Goal: Task Accomplishment & Management: Use online tool/utility

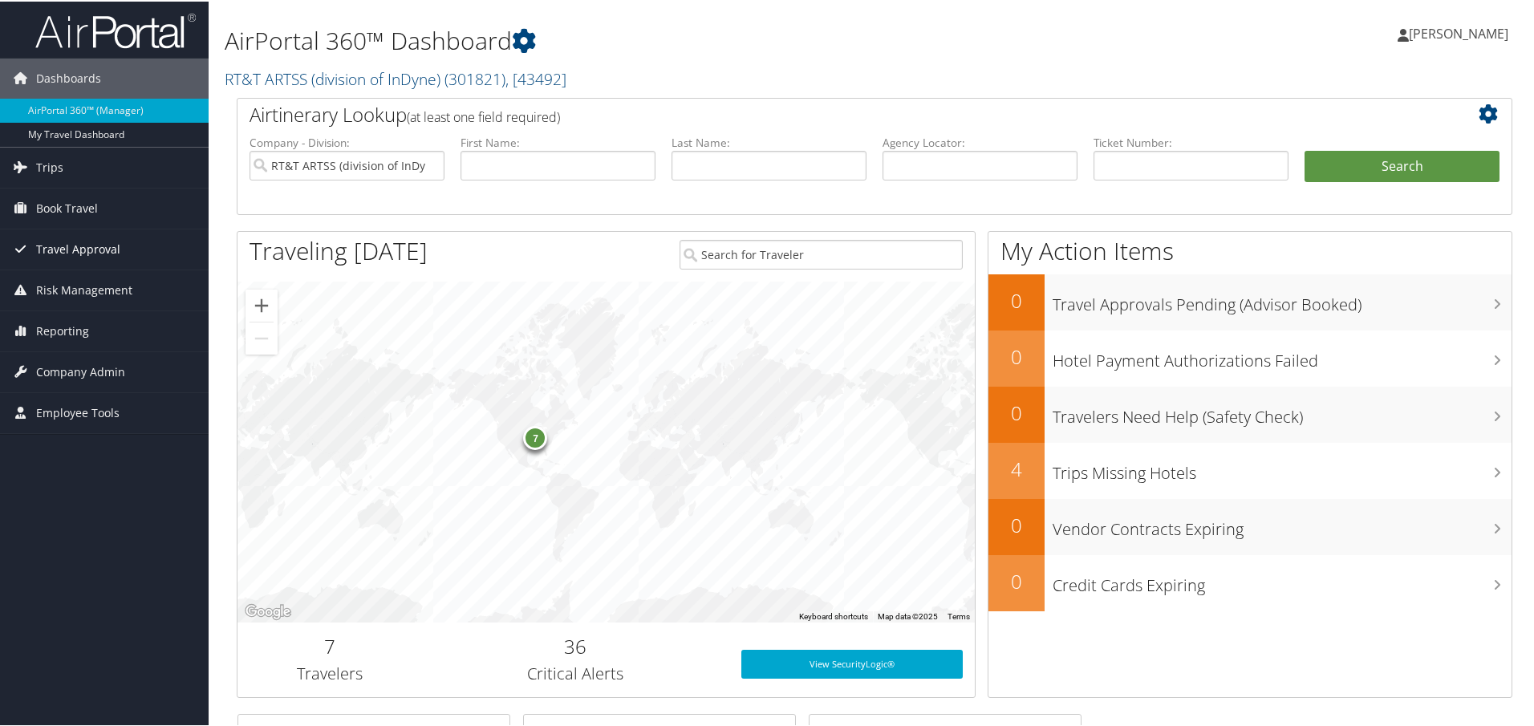
click at [87, 241] on span "Travel Approval" at bounding box center [78, 248] width 84 height 40
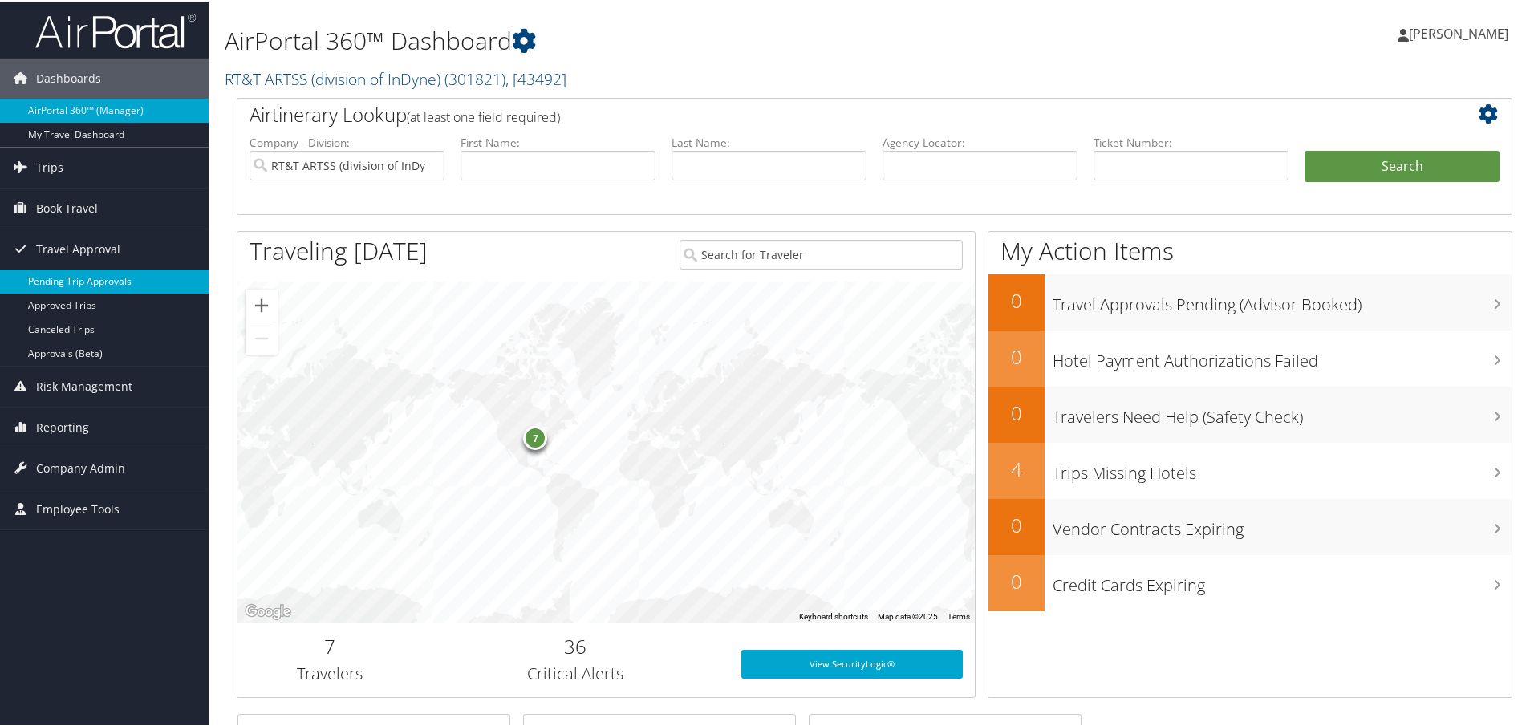
click at [95, 278] on link "Pending Trip Approvals" at bounding box center [104, 280] width 209 height 24
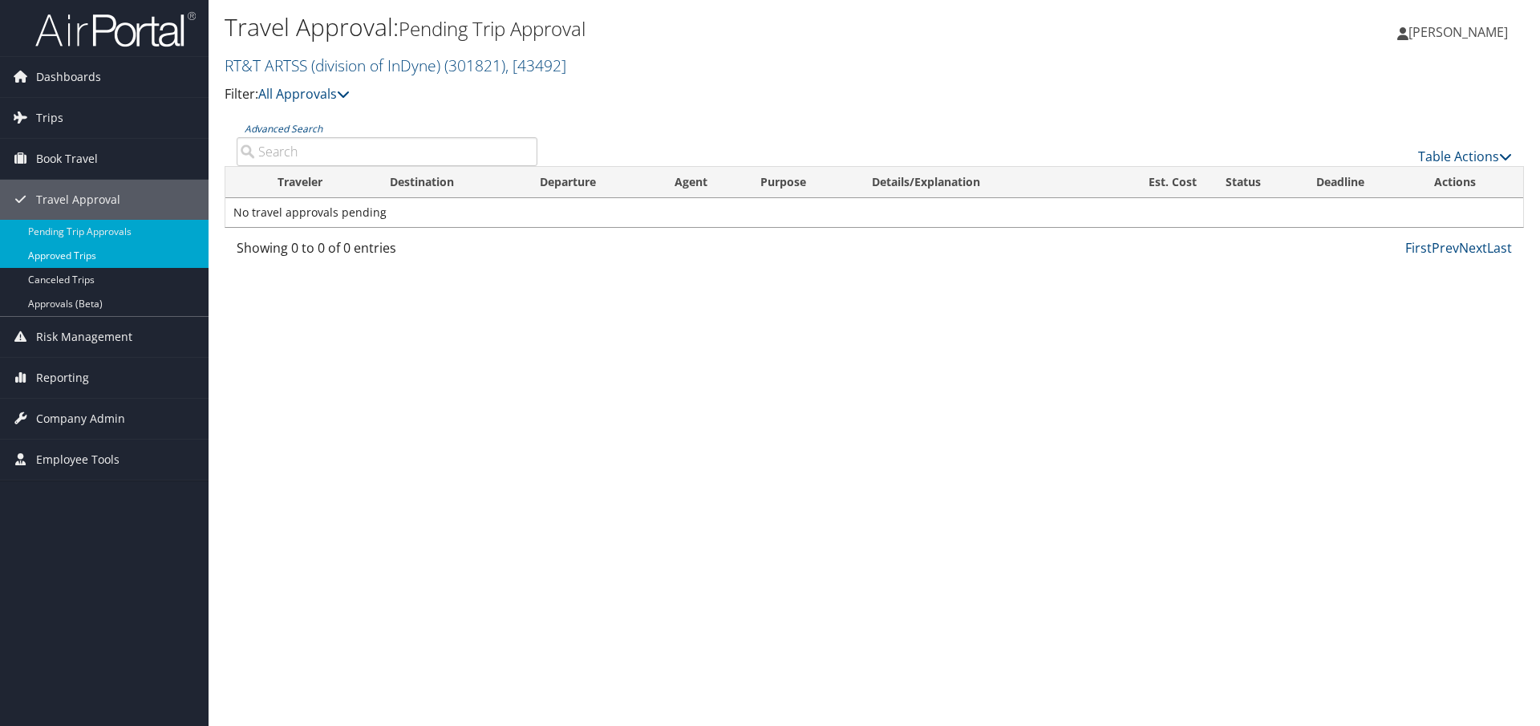
click at [93, 253] on link "Approved Trips" at bounding box center [104, 256] width 209 height 24
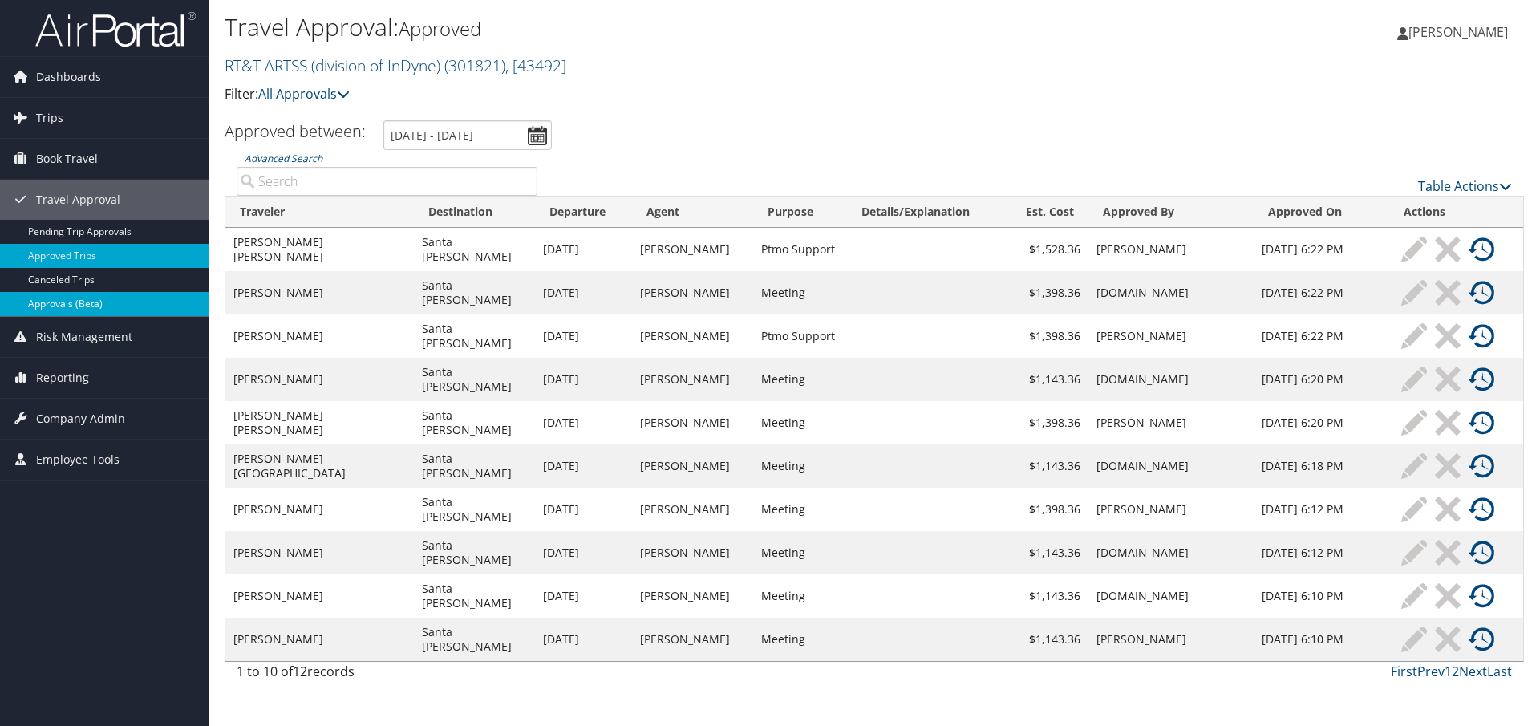
click at [68, 304] on link "Approvals (Beta)" at bounding box center [104, 304] width 209 height 24
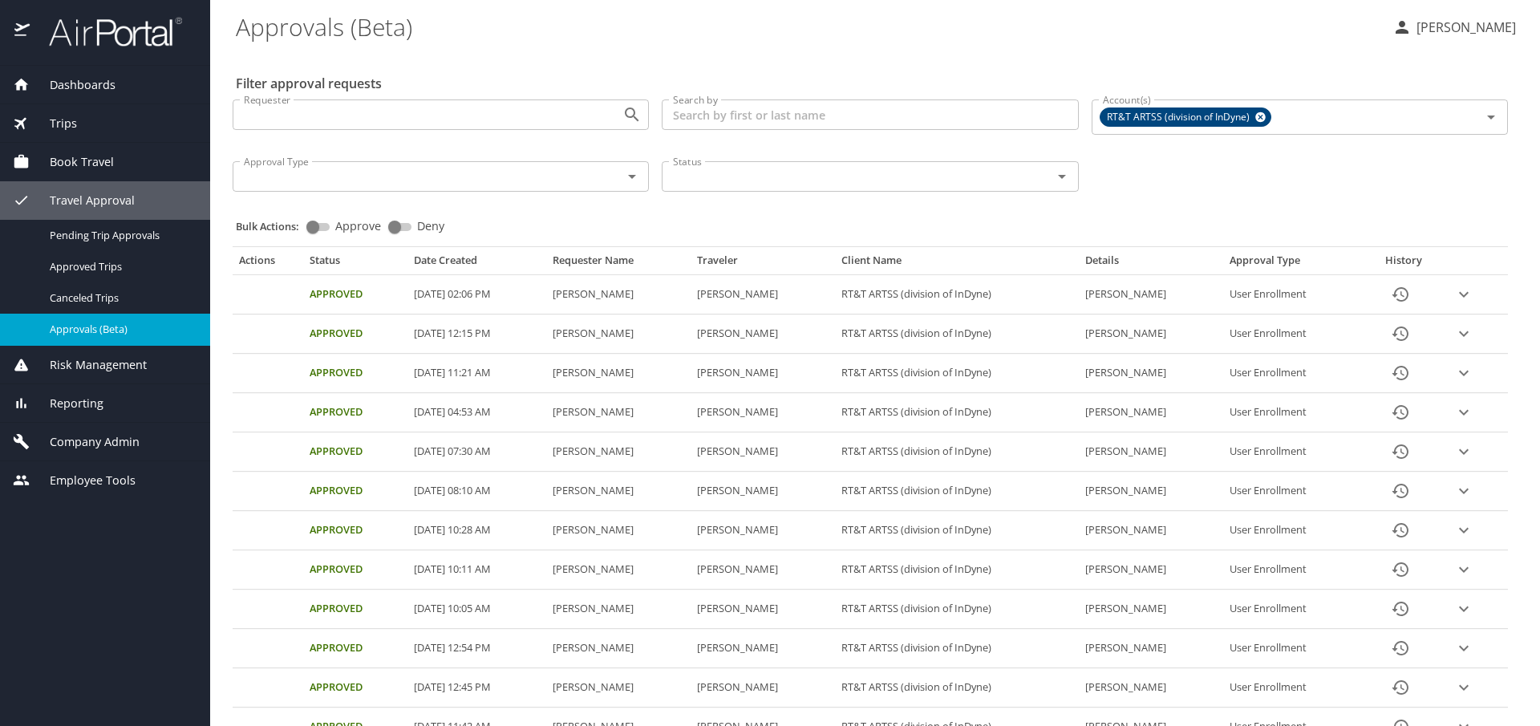
click at [95, 160] on span "Book Travel" at bounding box center [72, 162] width 84 height 18
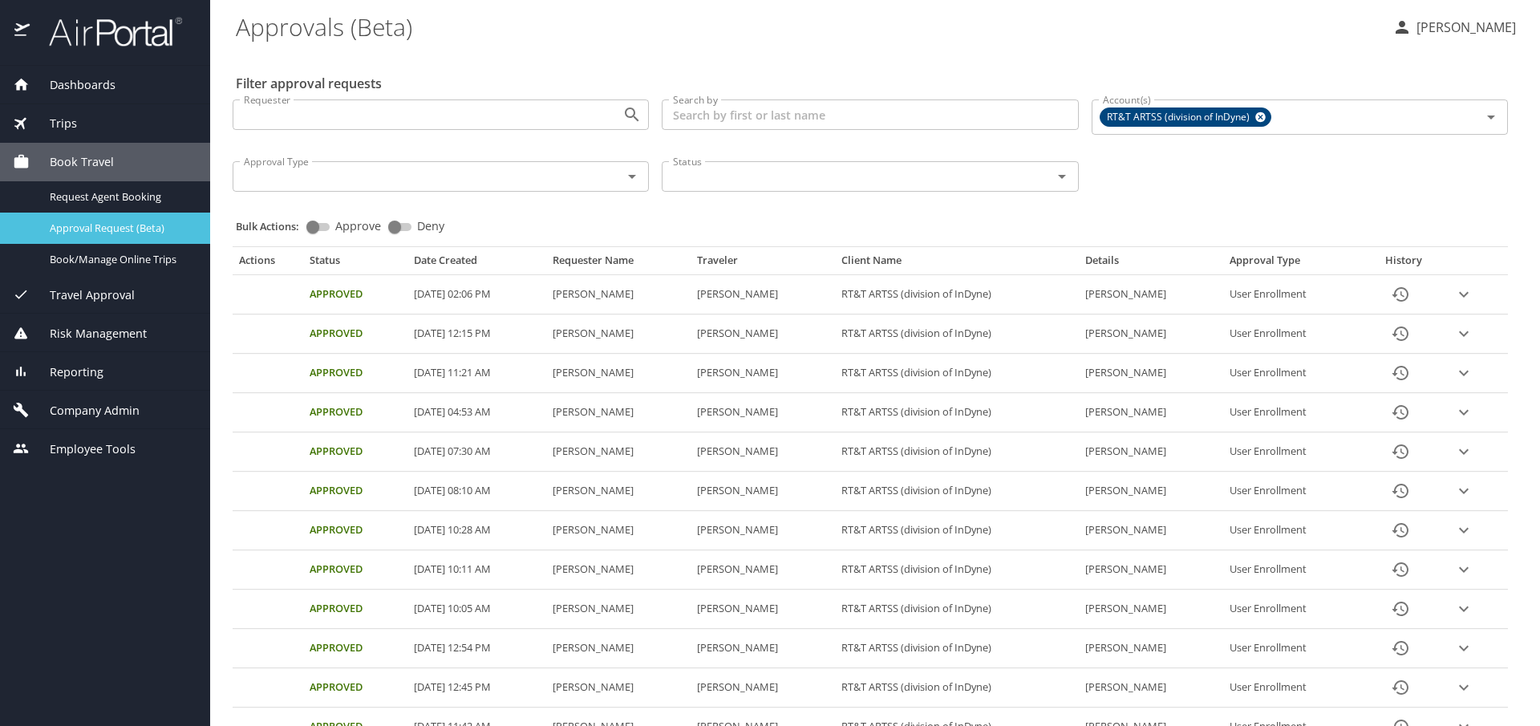
click at [95, 223] on span "Approval Request (Beta)" at bounding box center [120, 228] width 141 height 15
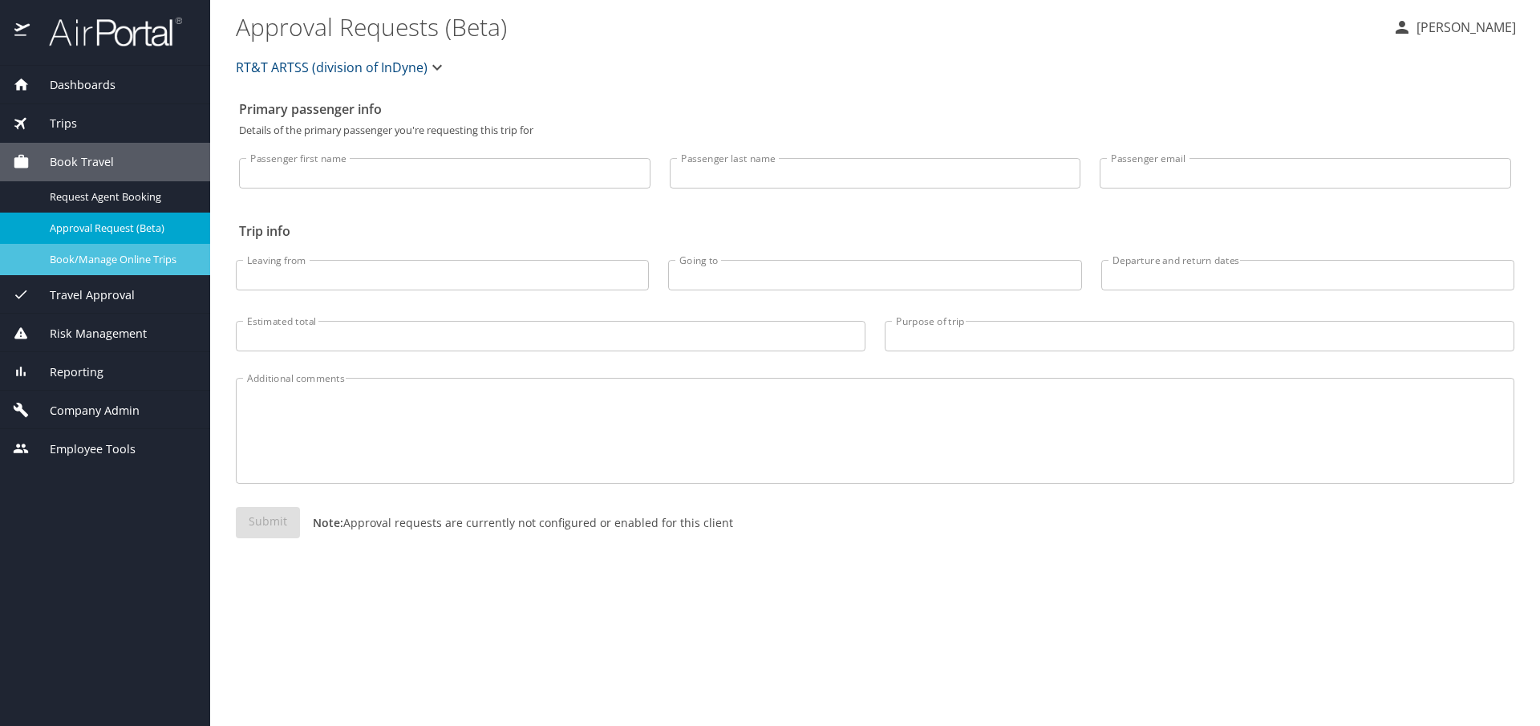
click at [115, 261] on span "Book/Manage Online Trips" at bounding box center [120, 259] width 141 height 15
